Goal: Information Seeking & Learning: Learn about a topic

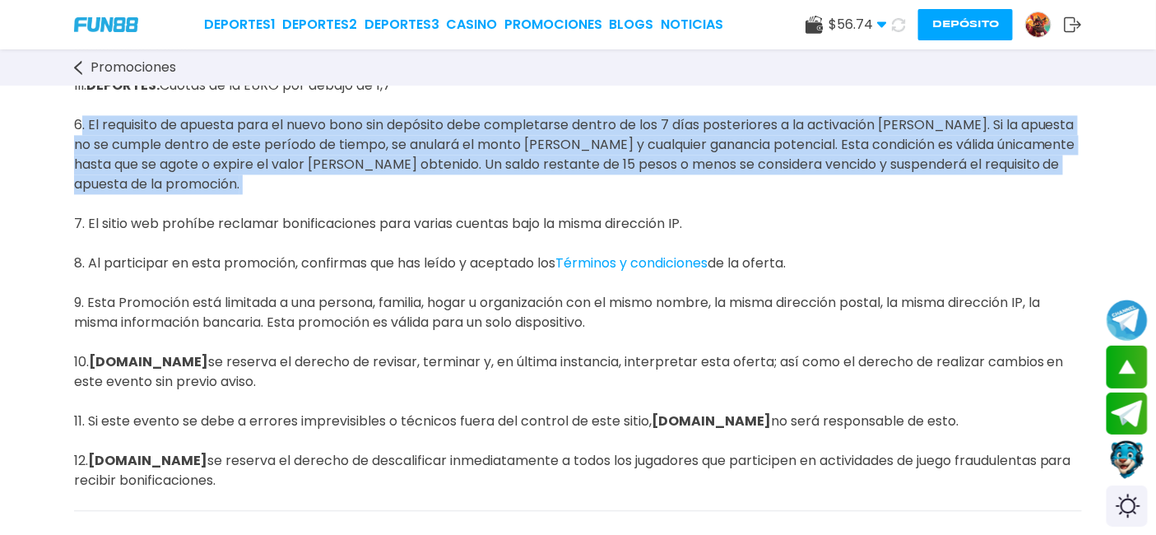
click at [144, 58] on span "Promociones" at bounding box center [133, 68] width 86 height 20
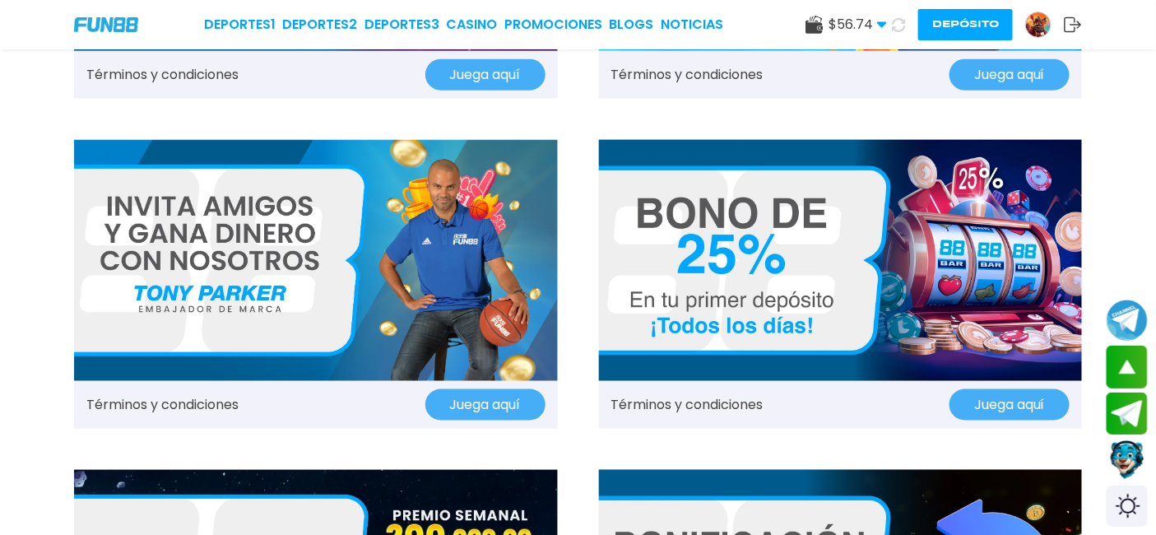
scroll to position [548, 0]
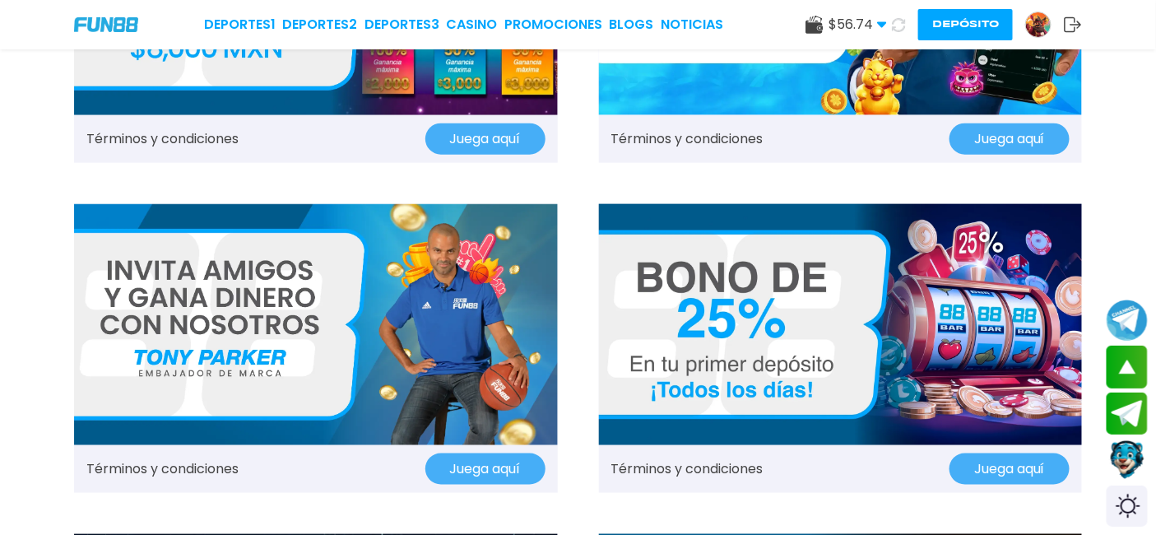
click at [774, 336] on img at bounding box center [841, 325] width 484 height 242
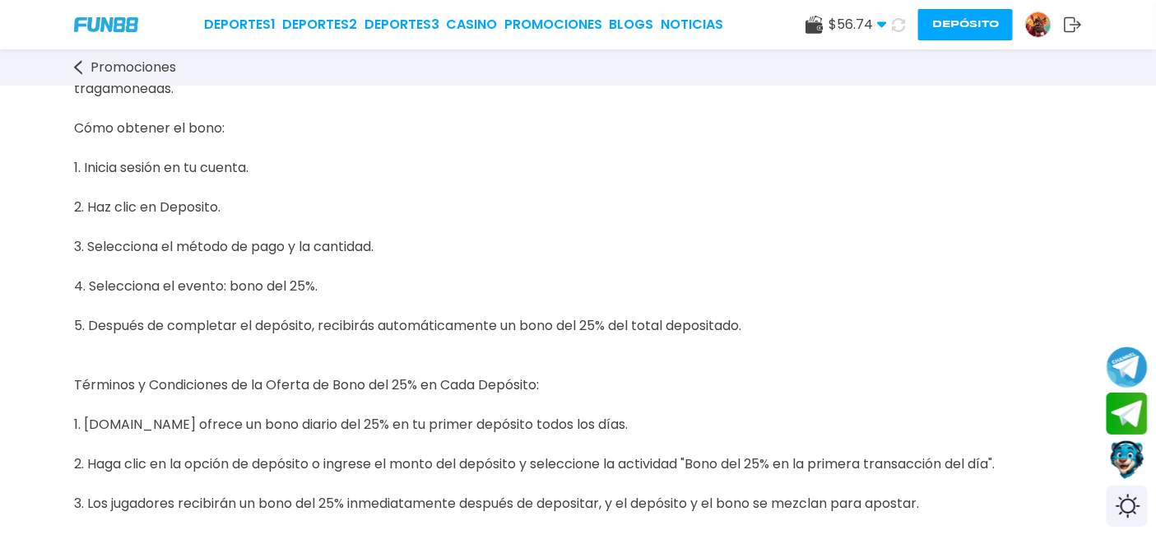
scroll to position [274, 0]
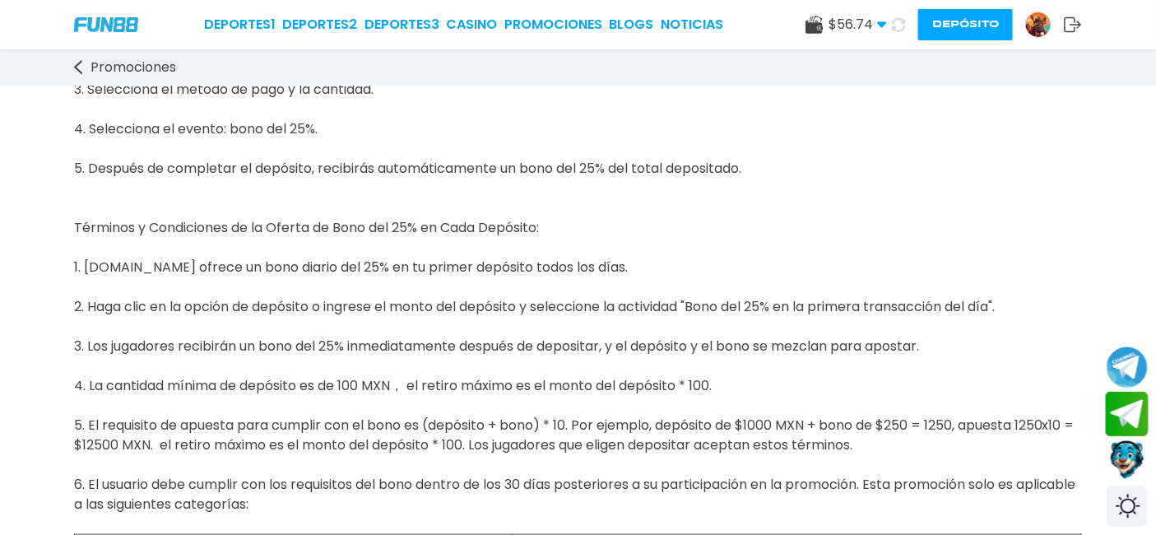
drag, startPoint x: 63, startPoint y: 400, endPoint x: 1115, endPoint y: 420, distance: 1053.2
copy span "5. El requisito de apuesta para cumplir con el bono es (depósito + bono) * 10. …"
